Goal: Check status

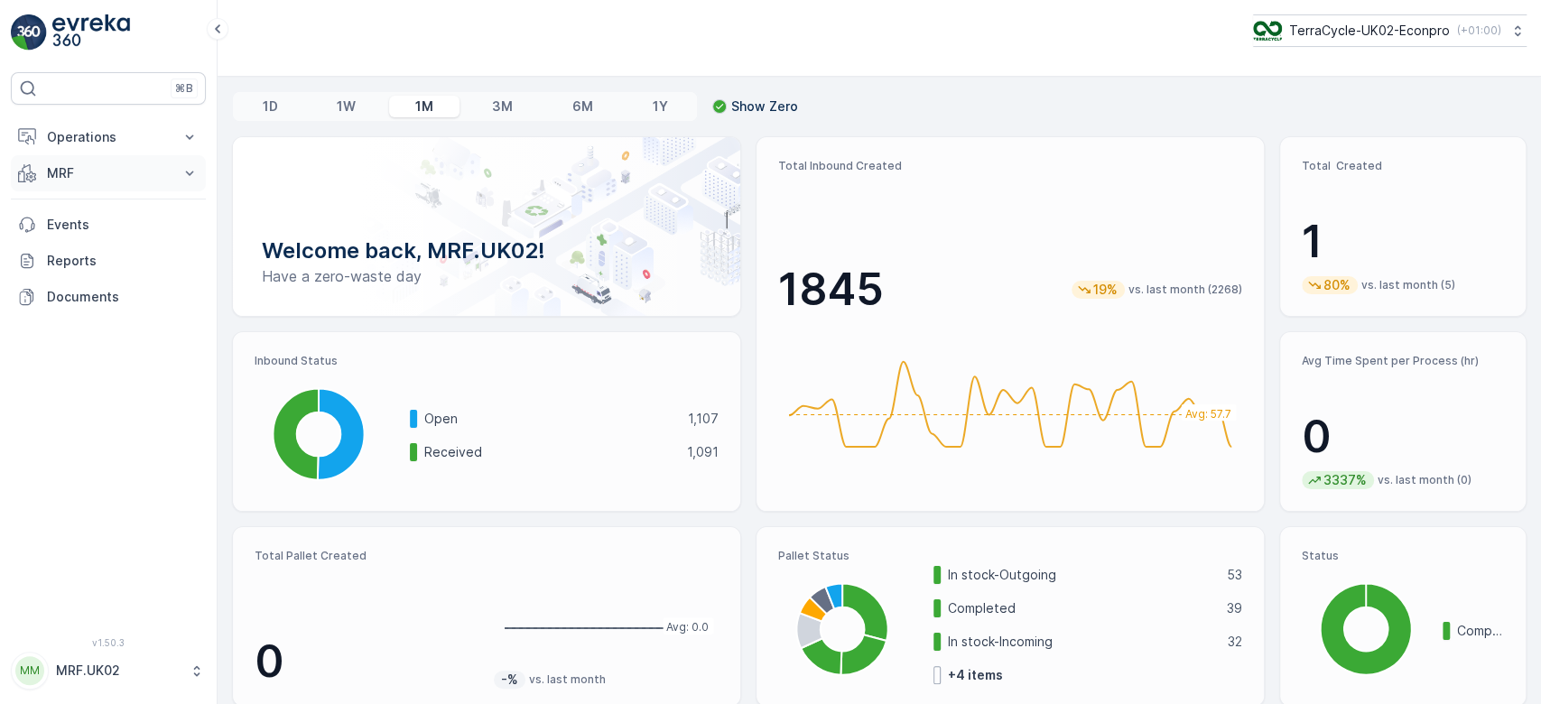
click at [147, 176] on p "MRF" at bounding box center [108, 173] width 123 height 18
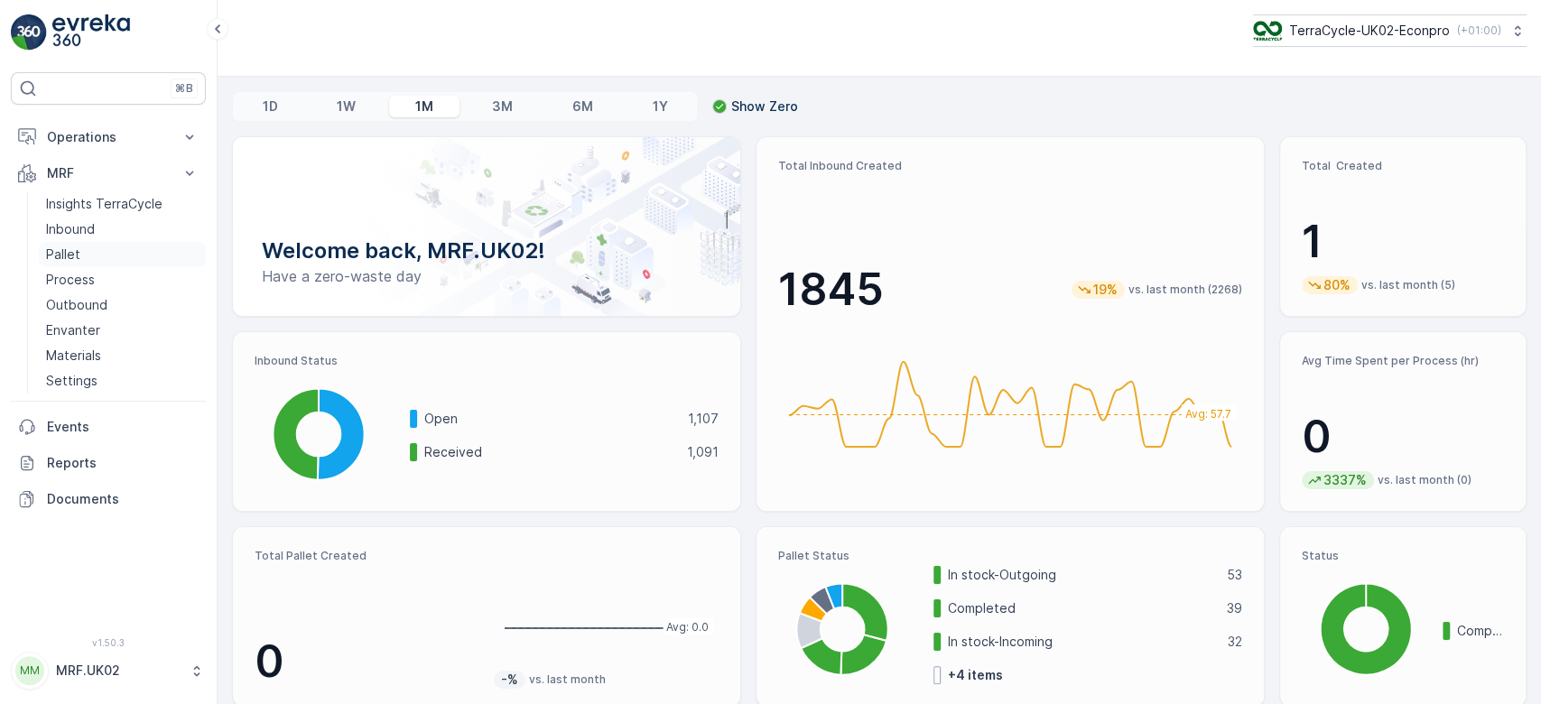
drag, startPoint x: 147, startPoint y: 176, endPoint x: 88, endPoint y: 254, distance: 97.3
click at [88, 254] on div "MRF Insights TerraCycle Inbound Pallet Process Outbound Envanter Materials Sett…" at bounding box center [108, 274] width 195 height 238
click at [87, 271] on p "Process" at bounding box center [70, 280] width 49 height 18
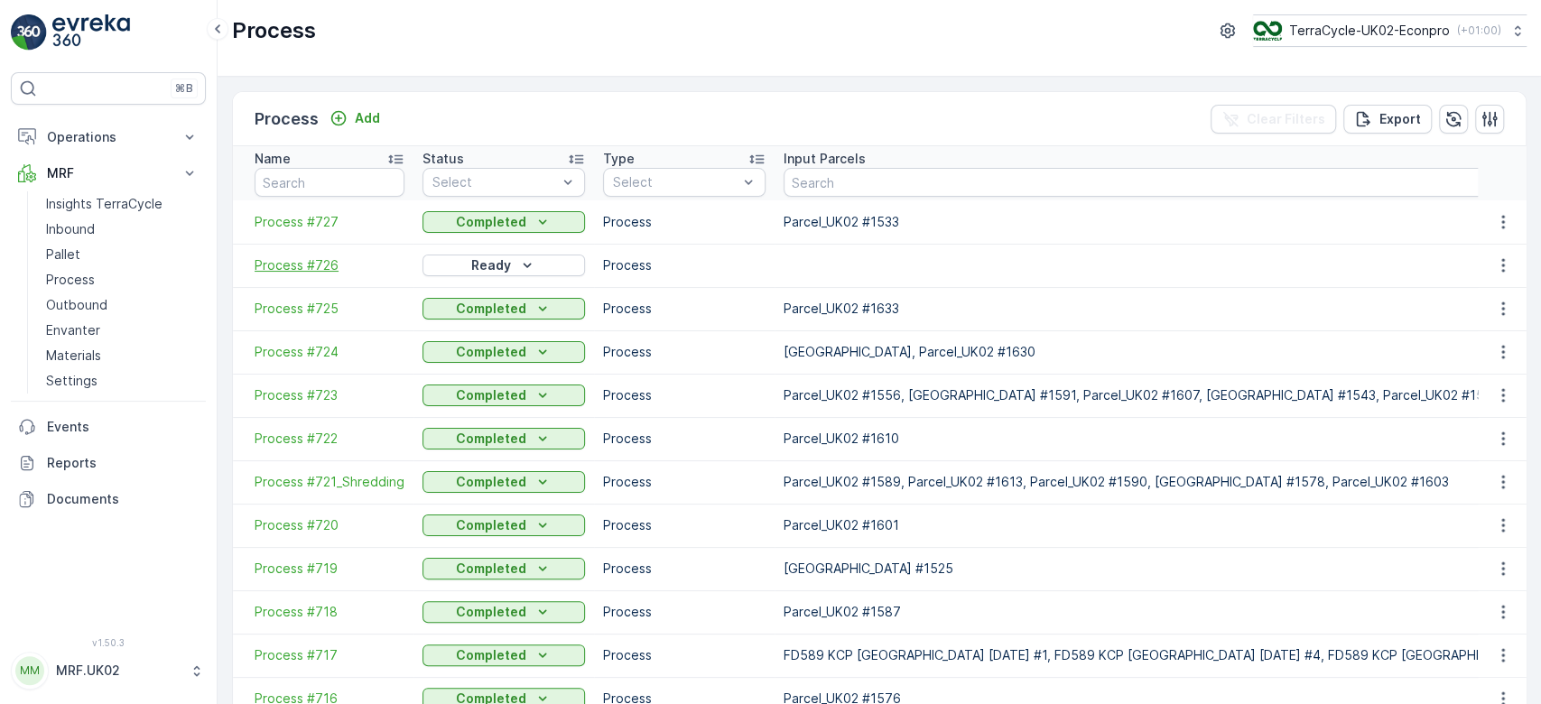
click at [305, 258] on span "Process #726" at bounding box center [330, 265] width 150 height 18
